Goal: Navigation & Orientation: Find specific page/section

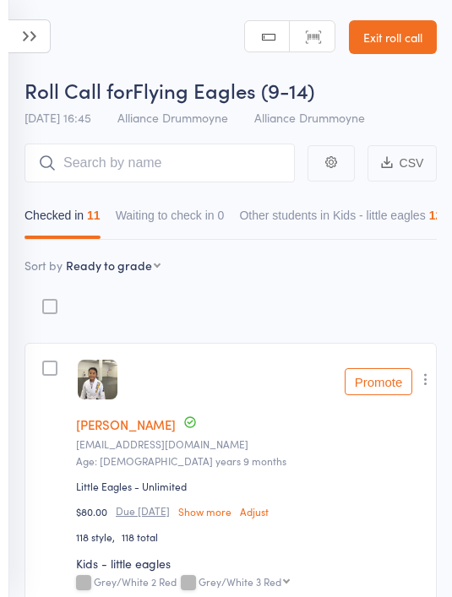
click at [17, 46] on icon at bounding box center [29, 36] width 42 height 34
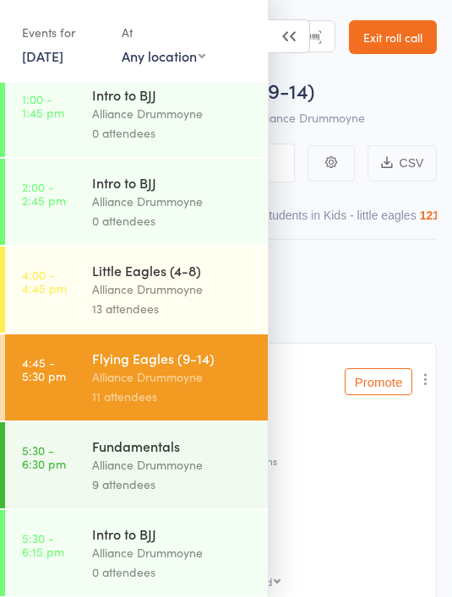
scroll to position [559, 0]
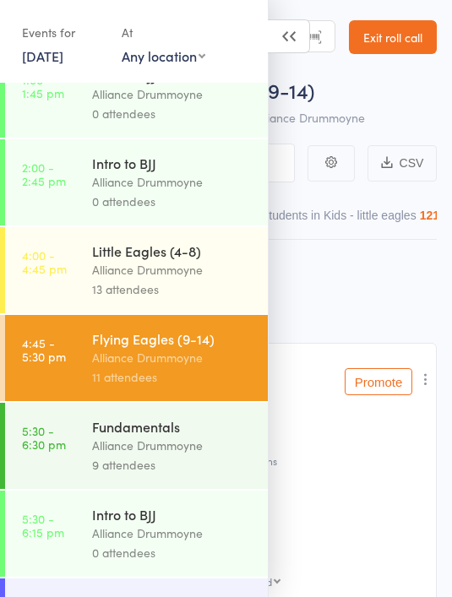
click at [185, 455] on div "Alliance Drummoyne" at bounding box center [172, 445] width 161 height 19
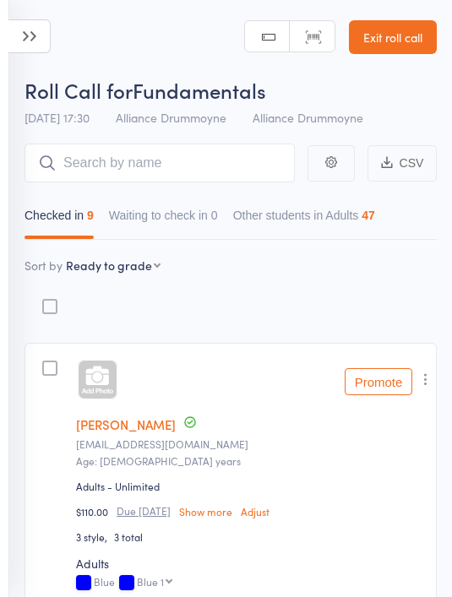
click at [403, 52] on link "Exit roll call" at bounding box center [393, 37] width 88 height 34
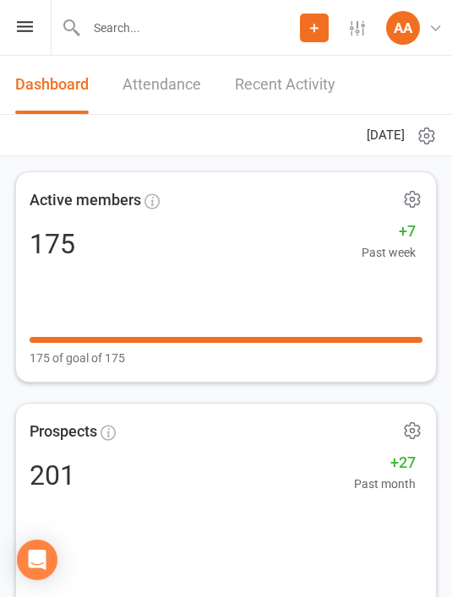
click at [28, 30] on icon at bounding box center [25, 26] width 16 height 11
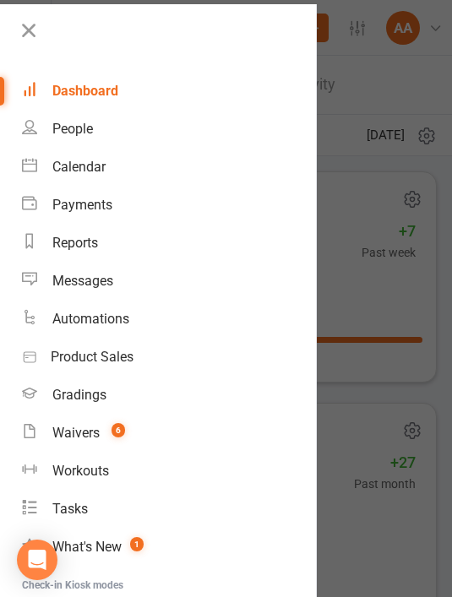
click at [95, 126] on link "People" at bounding box center [169, 129] width 294 height 38
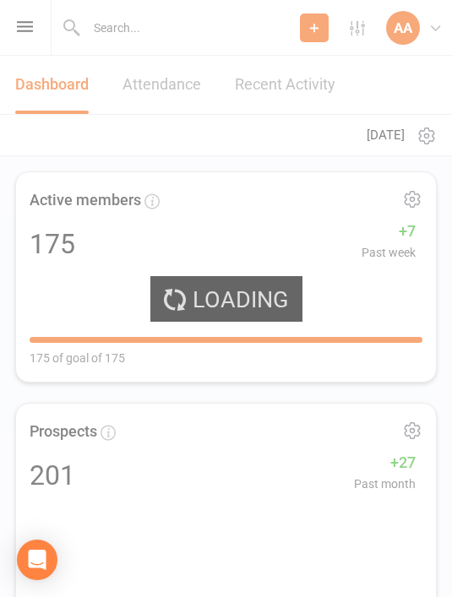
select select "100"
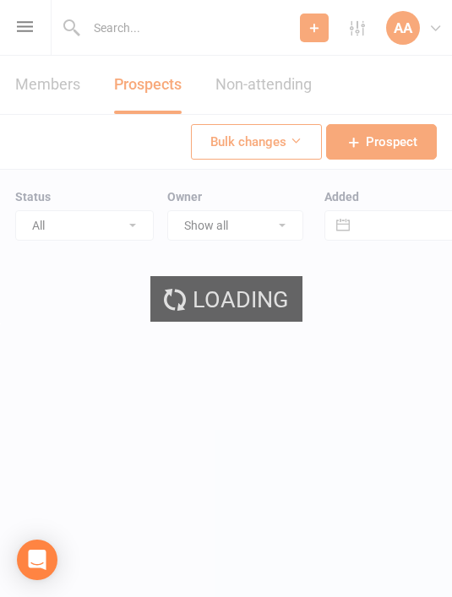
select select "100"
